Goal: Find specific page/section: Find specific page/section

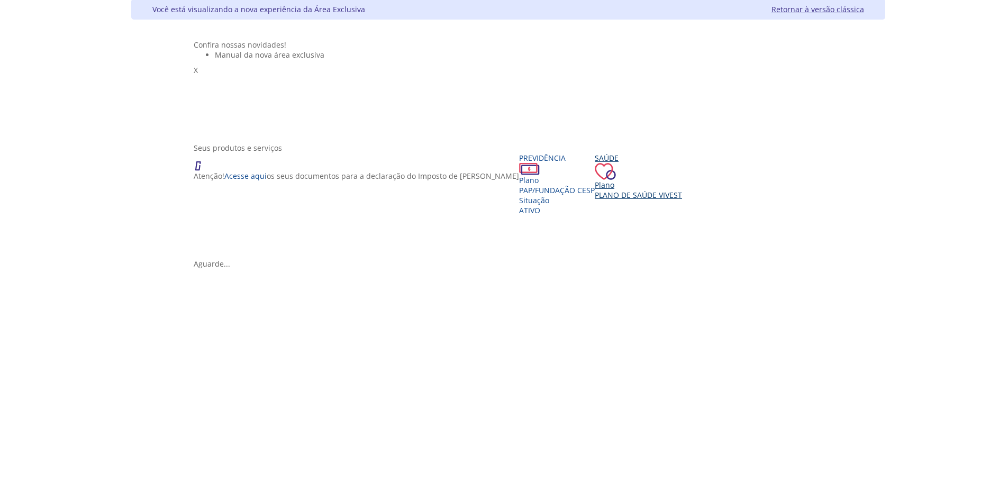
scroll to position [53, 0]
click at [595, 162] on div "Saúde" at bounding box center [638, 157] width 87 height 10
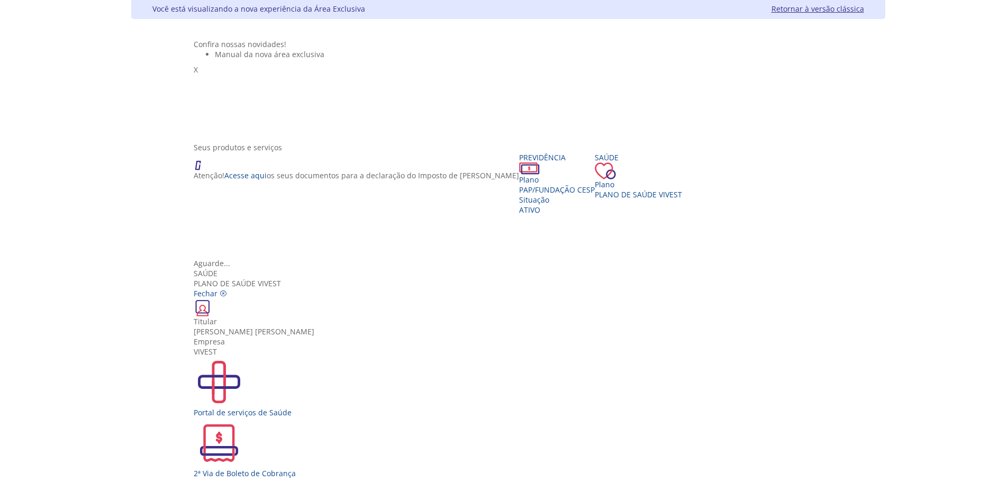
scroll to position [19, 0]
click at [244, 357] on img "Vivest" at bounding box center [219, 382] width 51 height 51
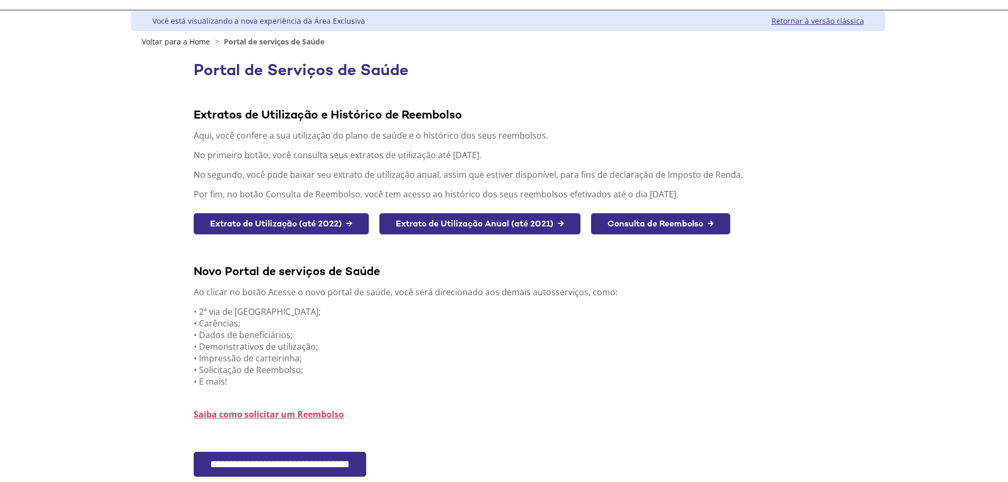
scroll to position [124, 0]
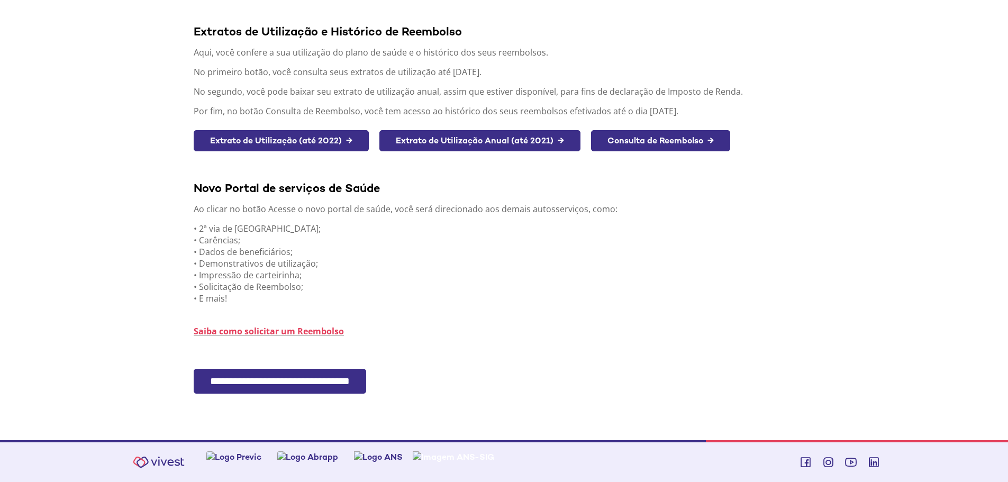
click at [278, 383] on input "**********" at bounding box center [280, 381] width 172 height 25
